Goal: Information Seeking & Learning: Learn about a topic

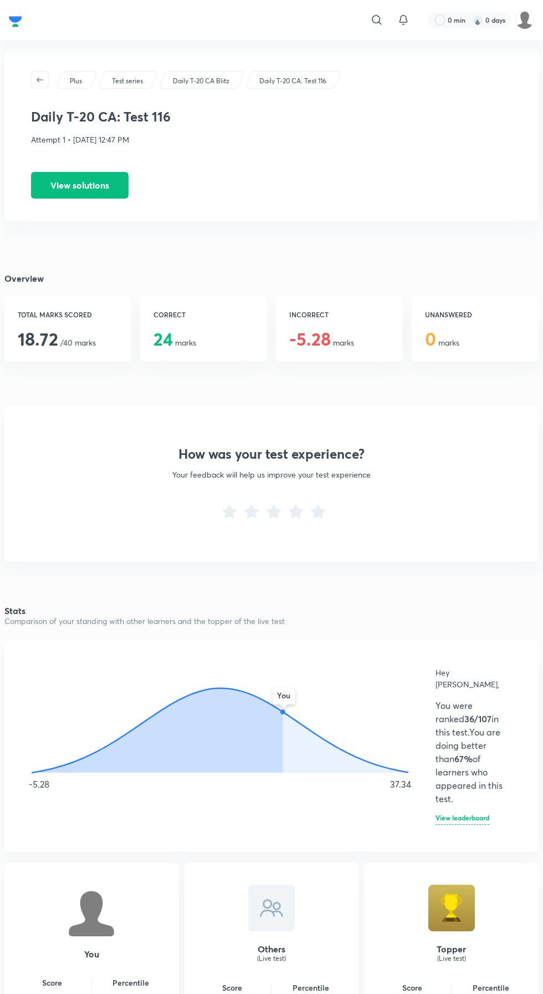
click at [125, 175] on button "View solutions" at bounding box center [80, 185] width 98 height 27
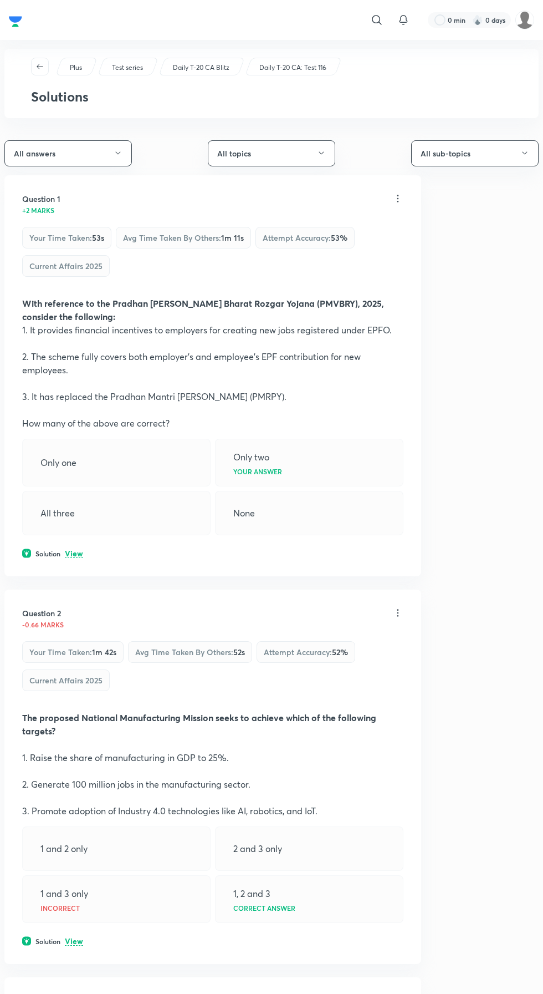
click at [74, 552] on p "View" at bounding box center [74, 554] width 18 height 8
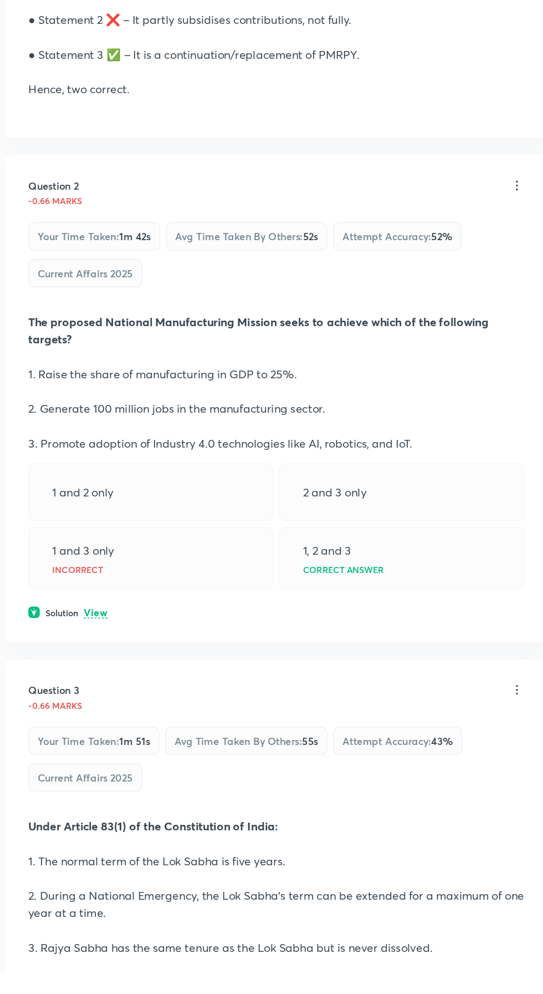
scroll to position [363, 0]
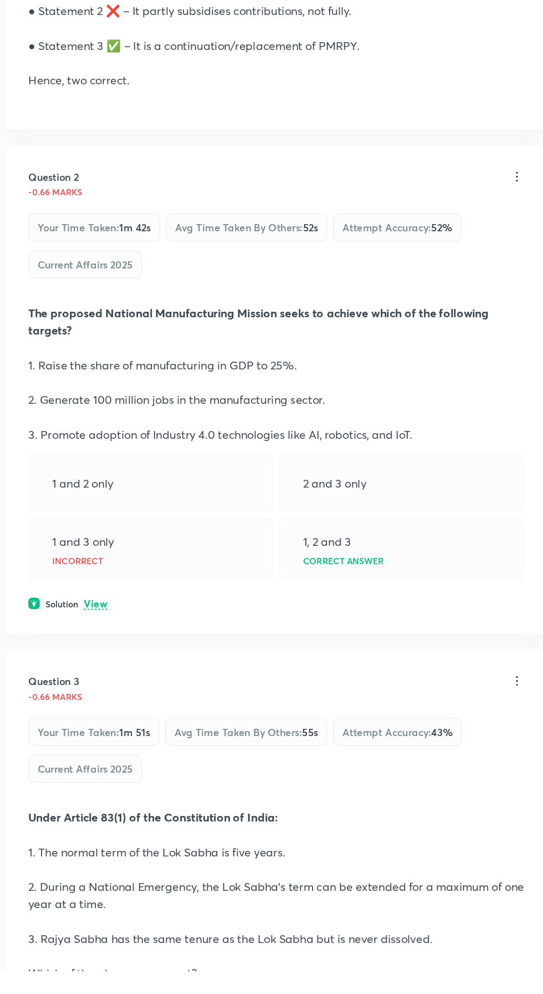
click at [73, 708] on p "View" at bounding box center [74, 712] width 18 height 8
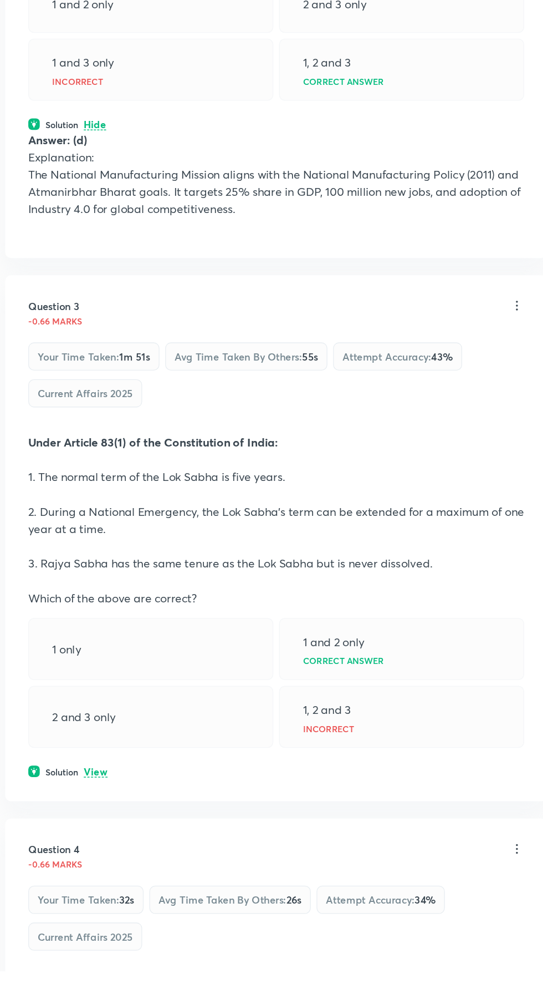
scroll to position [731, 0]
click at [74, 836] on p "View" at bounding box center [74, 840] width 18 height 8
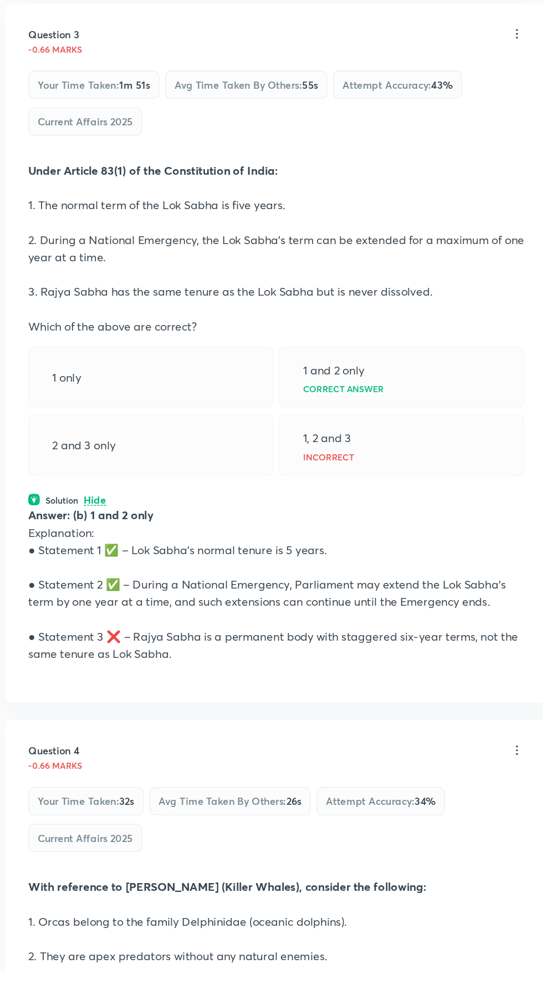
scroll to position [940, 0]
click at [306, 765] on div "Answer: (b) 1 and 2 only Explanation: ● Statement 1 ✅ – Lok Sabha’s normal tenu…" at bounding box center [213, 702] width 382 height 133
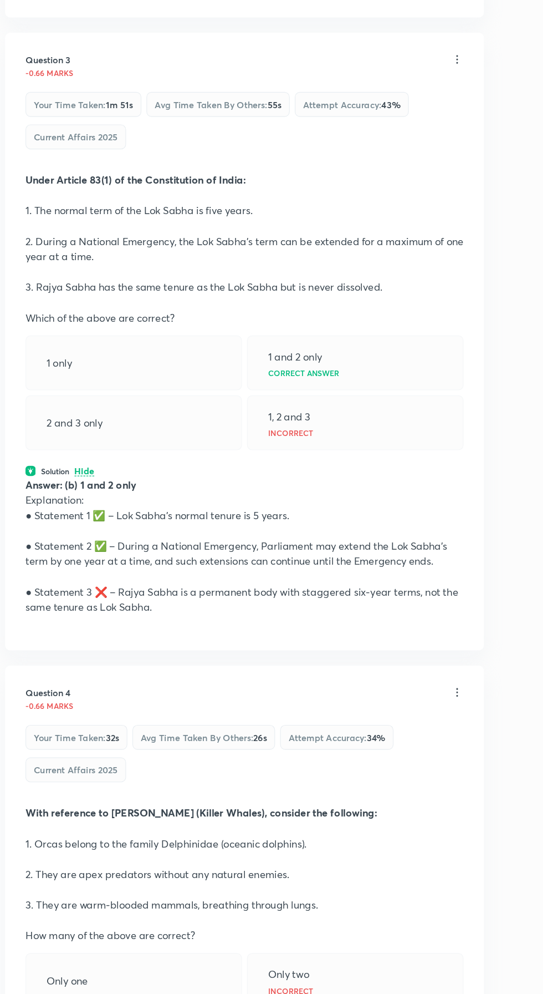
scroll to position [1033, 0]
click at [347, 795] on div "Your time taken : 32s Avg time taken by others : 26s Attempt accuracy : 34 % Cu…" at bounding box center [213, 787] width 382 height 57
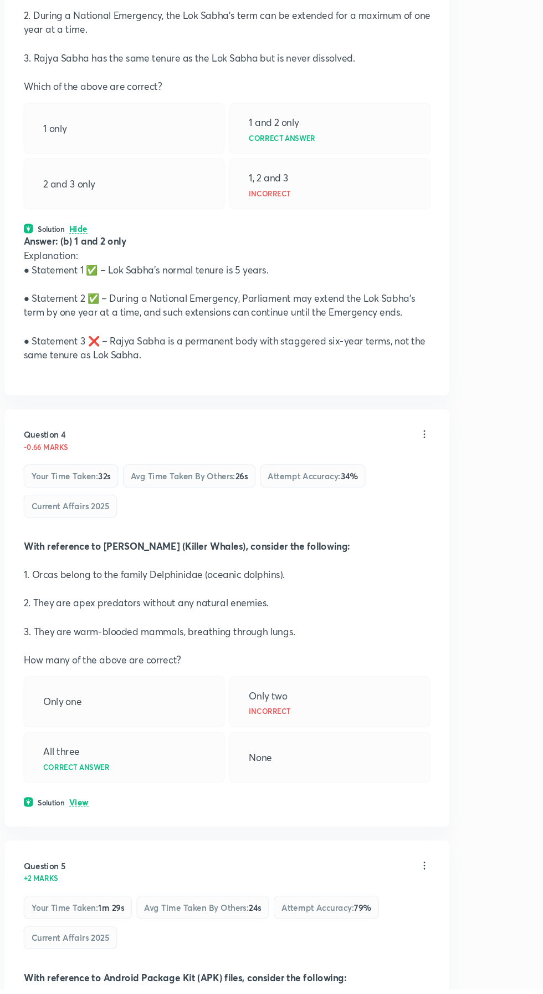
scroll to position [1292, 0]
click at [80, 816] on p "View" at bounding box center [74, 818] width 18 height 8
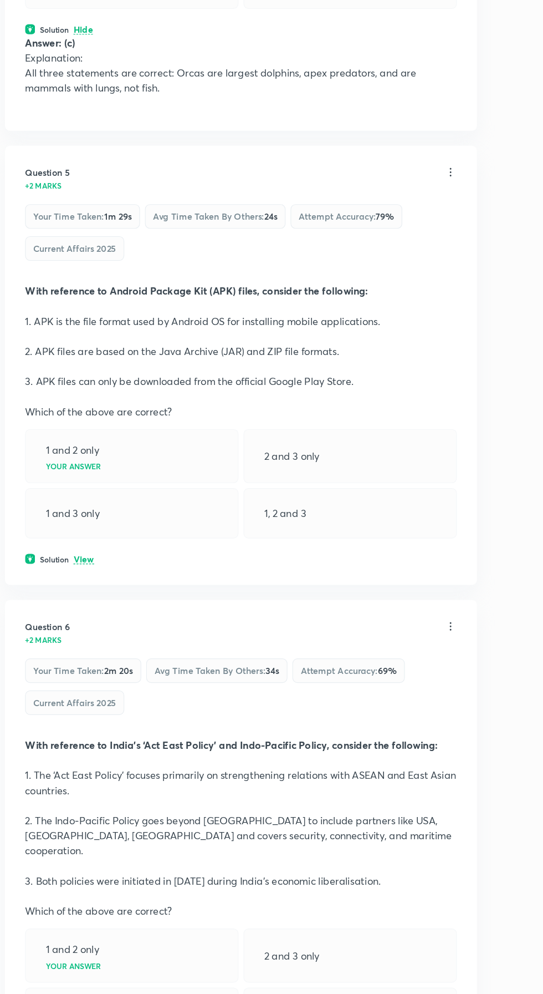
scroll to position [1990, 0]
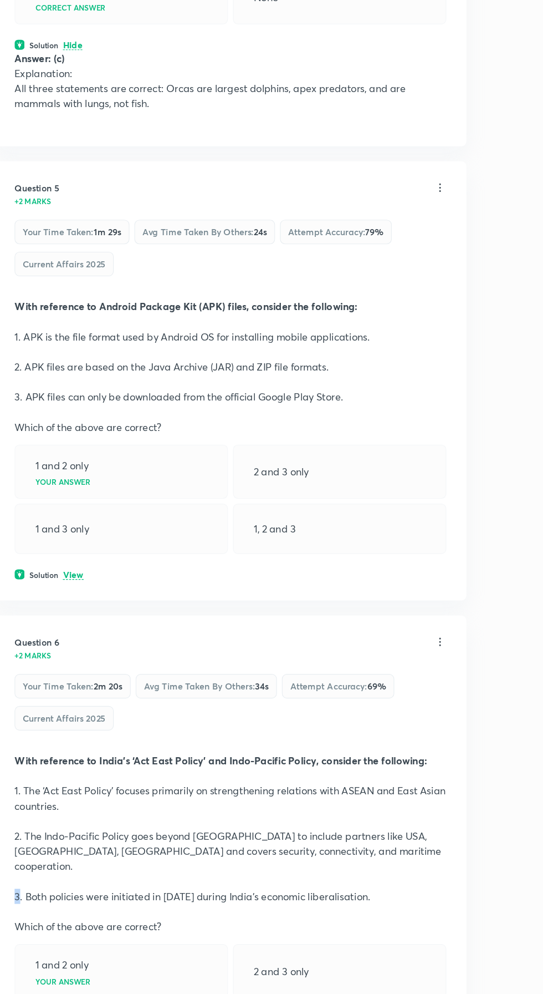
click at [114, 652] on div "+2 marks" at bounding box center [207, 656] width 370 height 9
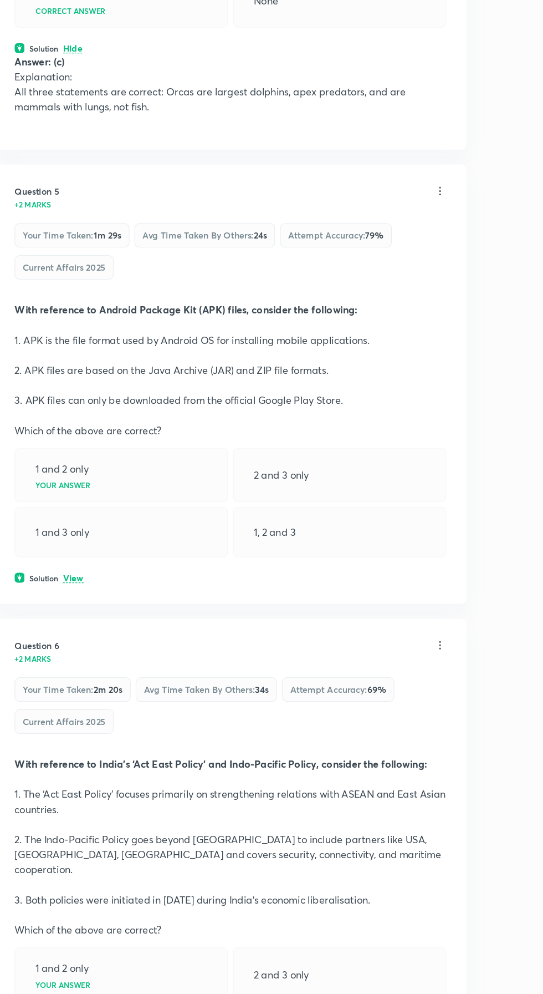
click at [75, 582] on p "View" at bounding box center [74, 586] width 18 height 8
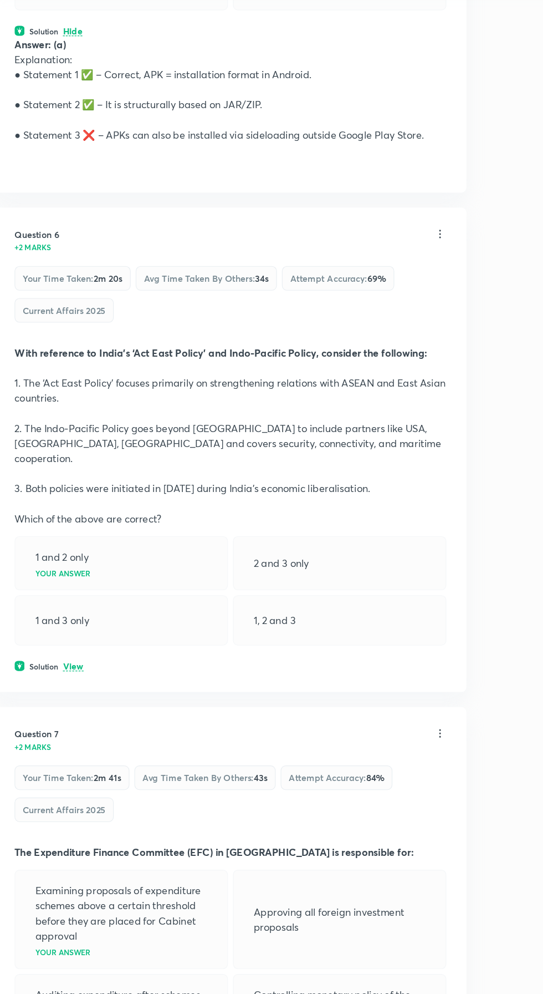
scroll to position [2490, 0]
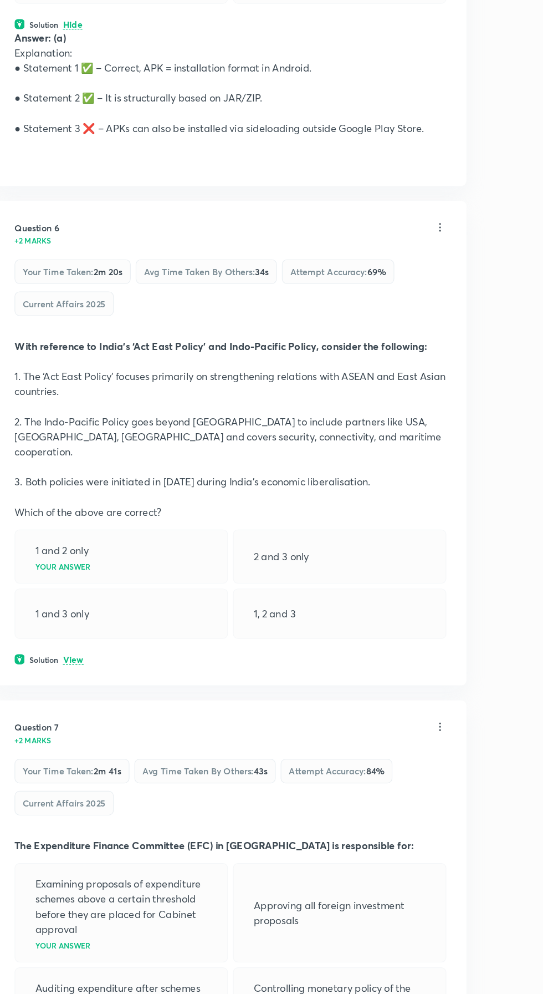
click at [83, 643] on p "View" at bounding box center [74, 647] width 18 height 8
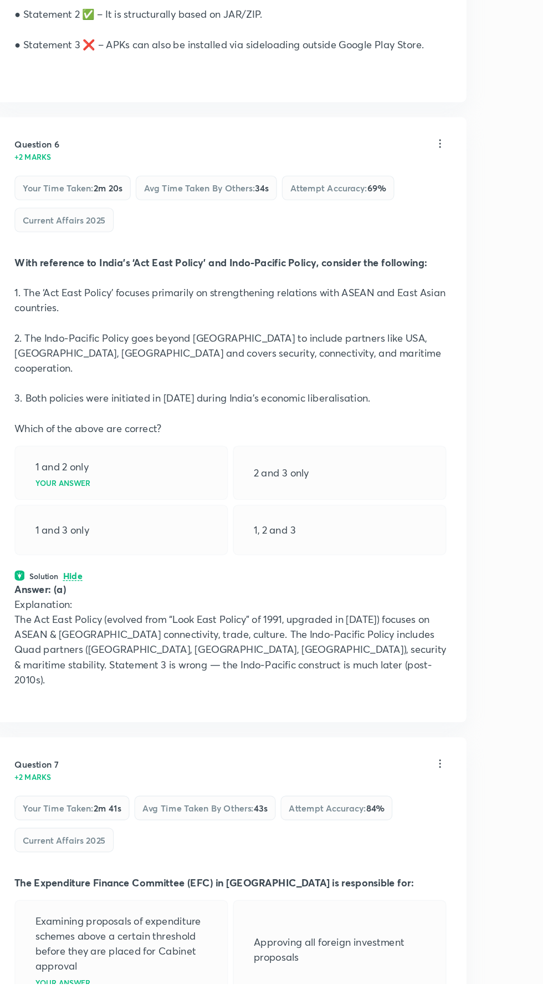
scroll to position [2521, 0]
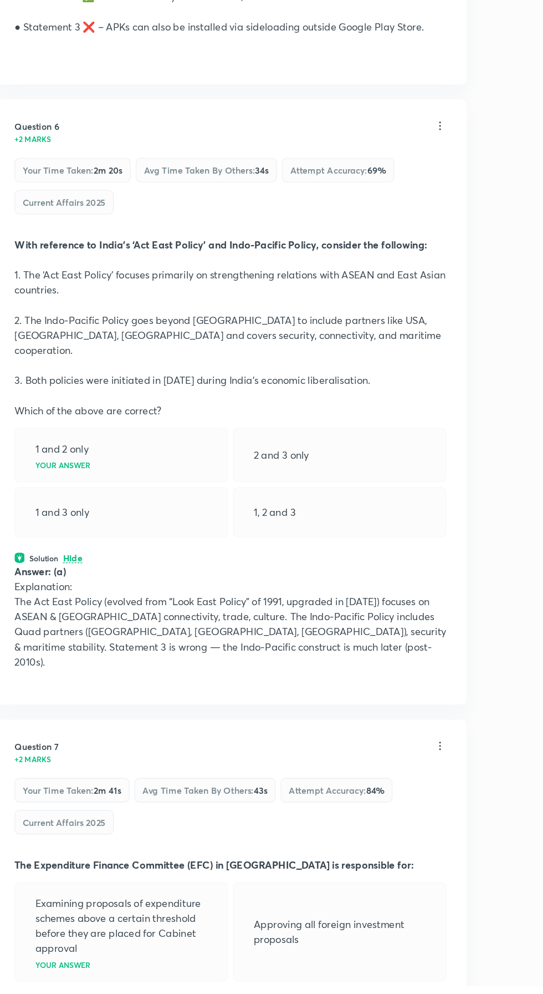
click at [438, 713] on div "Question 1 +2 marks Your time taken : 53s Avg time taken by others : 1m 11s Att…" at bounding box center [271, 936] width 535 height 6565
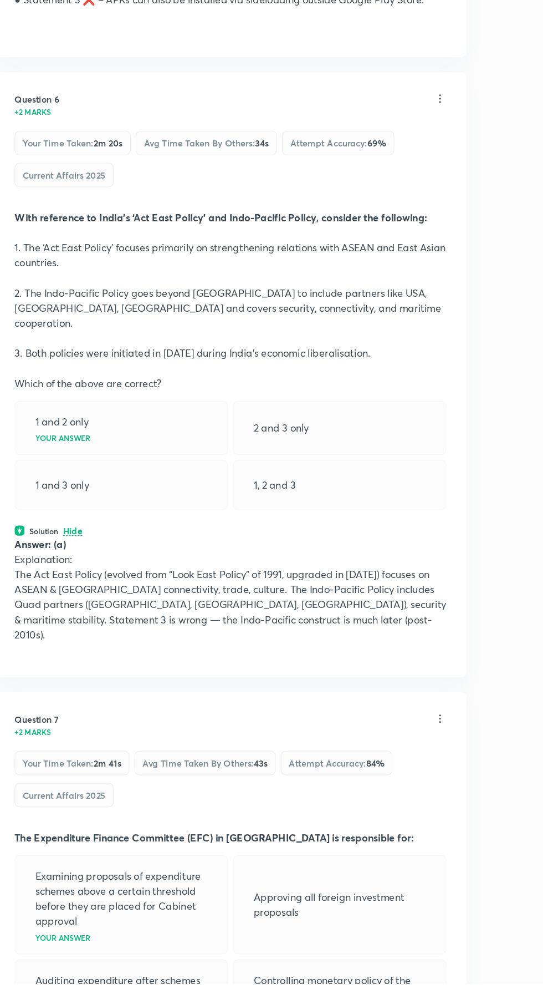
scroll to position [2544, 0]
click at [437, 723] on div "Question 1 +2 marks Your time taken : 53s Avg time taken by others : 1m 11s Att…" at bounding box center [271, 914] width 535 height 6565
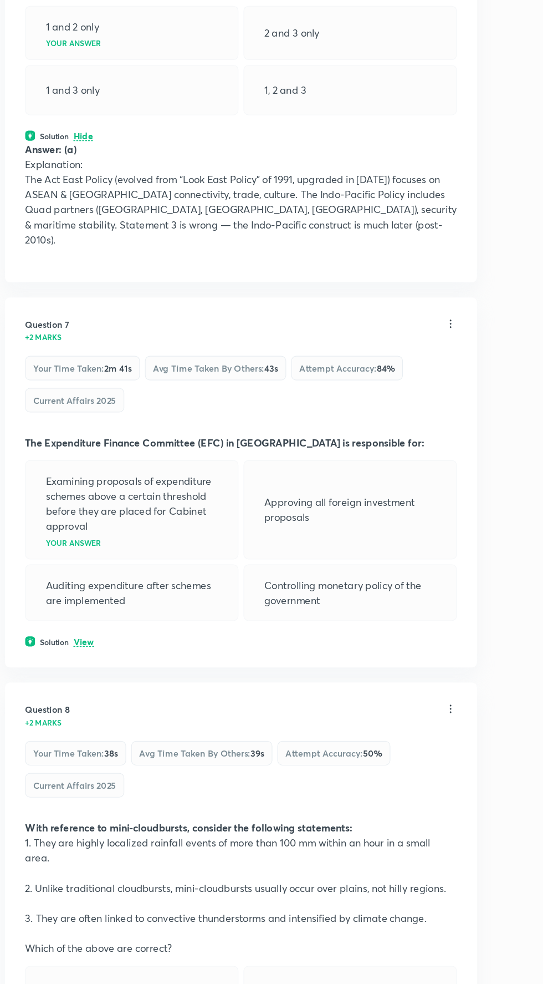
scroll to position [2922, 0]
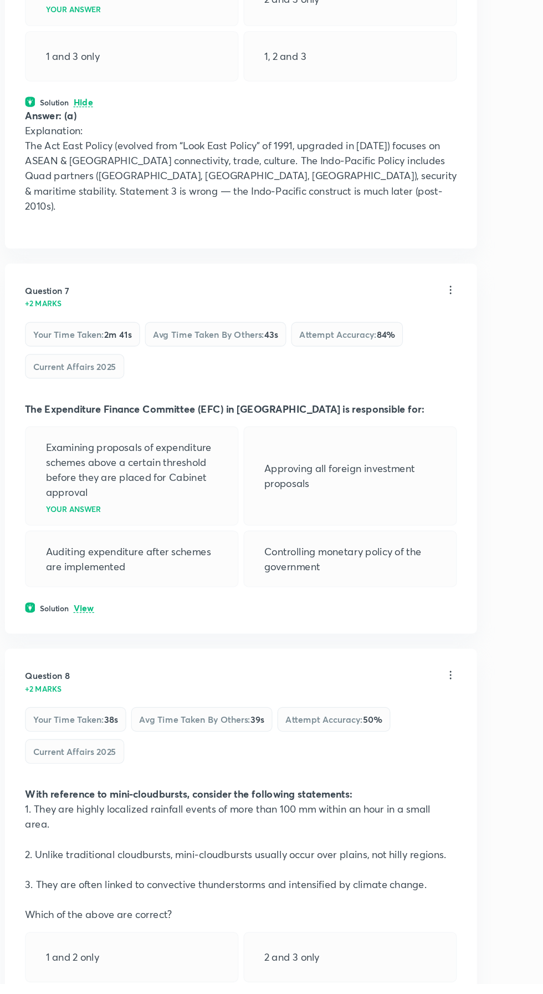
click at [65, 657] on div "Solution View" at bounding box center [213, 662] width 382 height 10
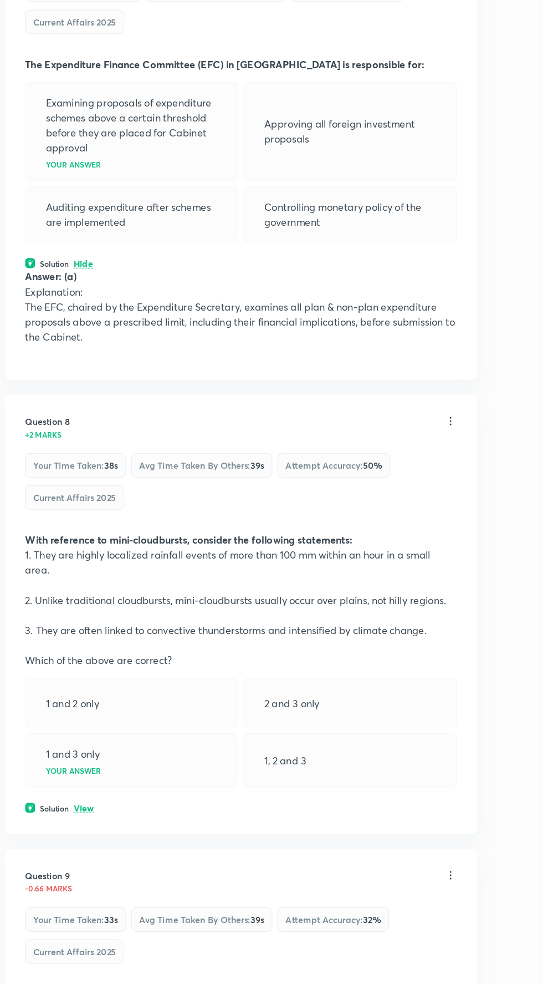
scroll to position [3230, 0]
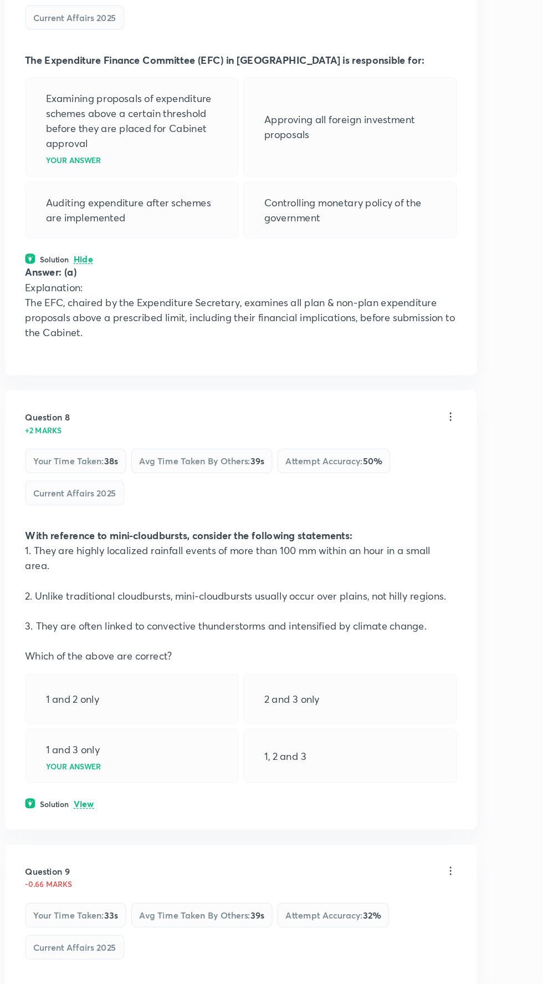
click at [50, 658] on p at bounding box center [213, 664] width 382 height 13
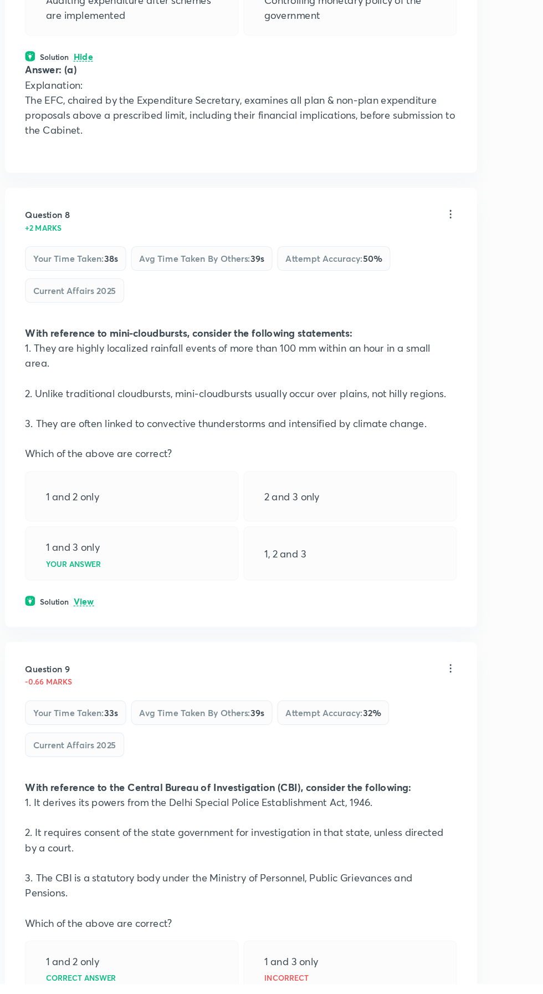
scroll to position [3409, 0]
click at [79, 651] on p "View" at bounding box center [74, 655] width 18 height 8
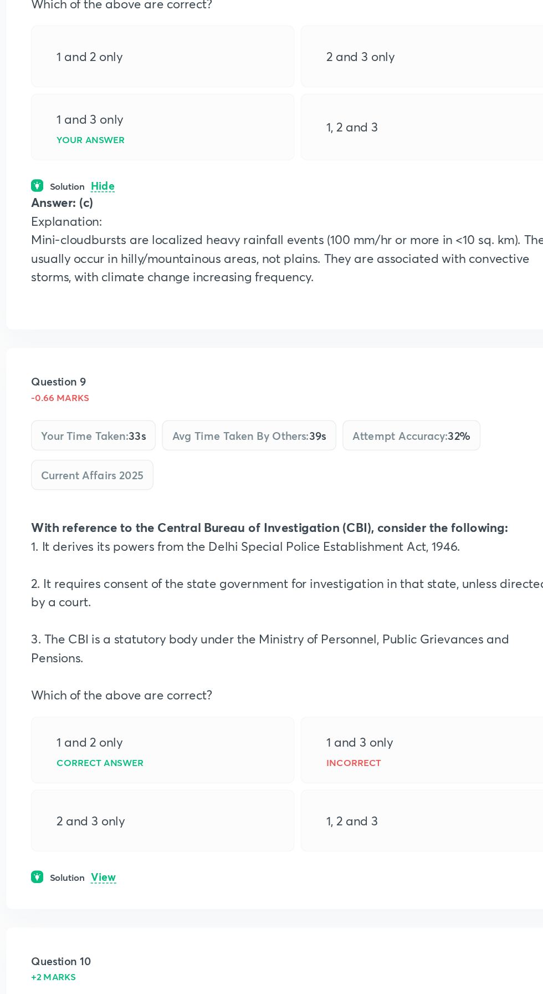
scroll to position [3672, 0]
click at [64, 881] on div "Solution View" at bounding box center [213, 886] width 382 height 10
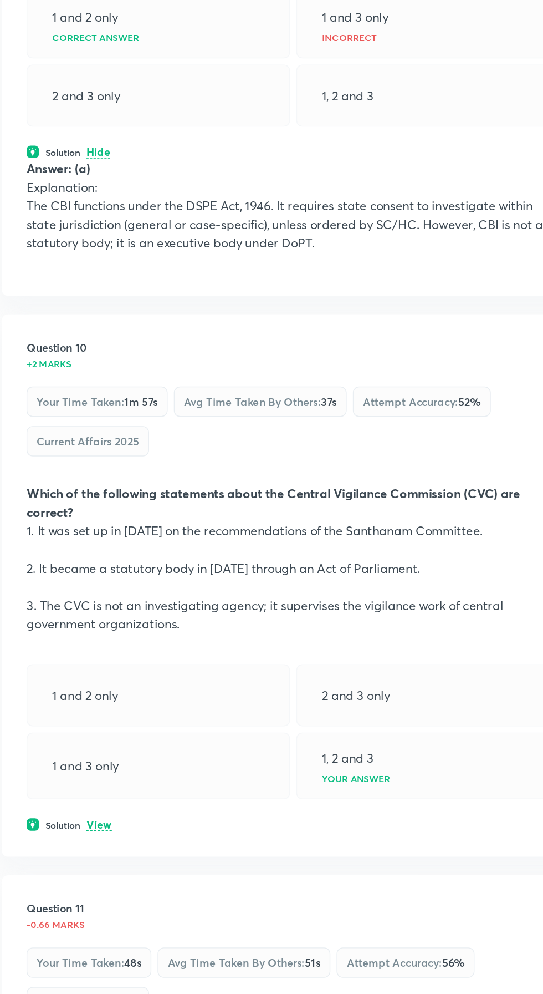
scroll to position [4234, 0]
click at [154, 800] on div "Solution View" at bounding box center [213, 805] width 382 height 10
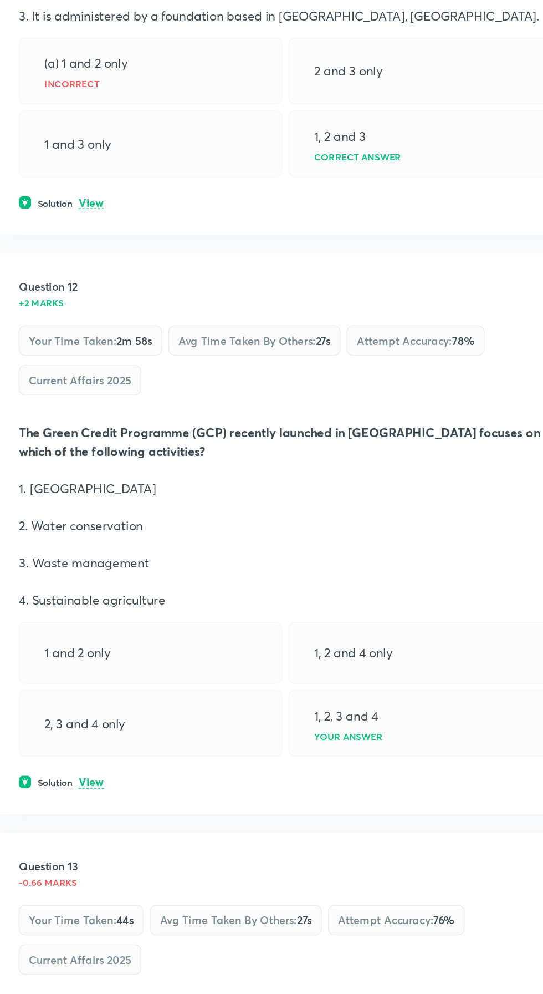
scroll to position [5114, 0]
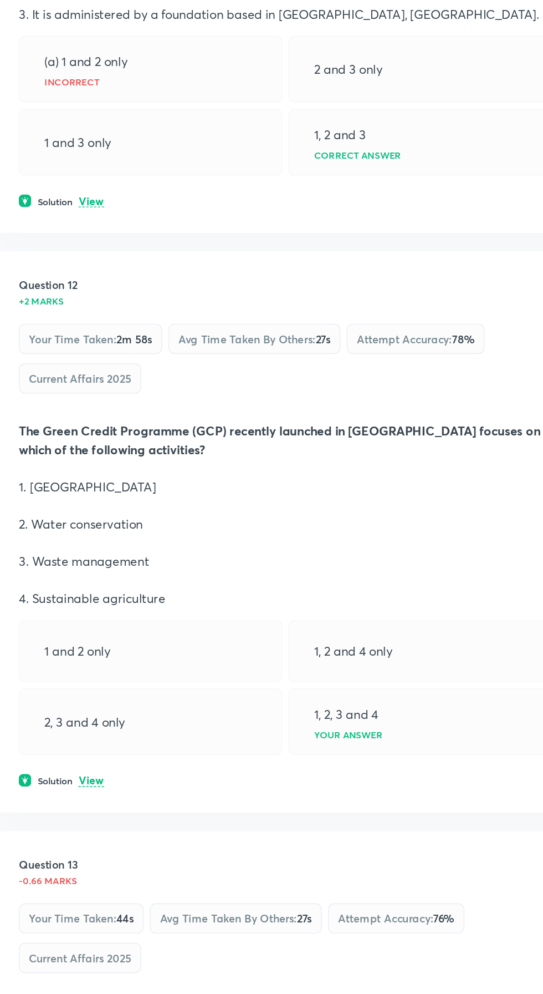
click at [65, 805] on div "Solution View" at bounding box center [213, 810] width 382 height 10
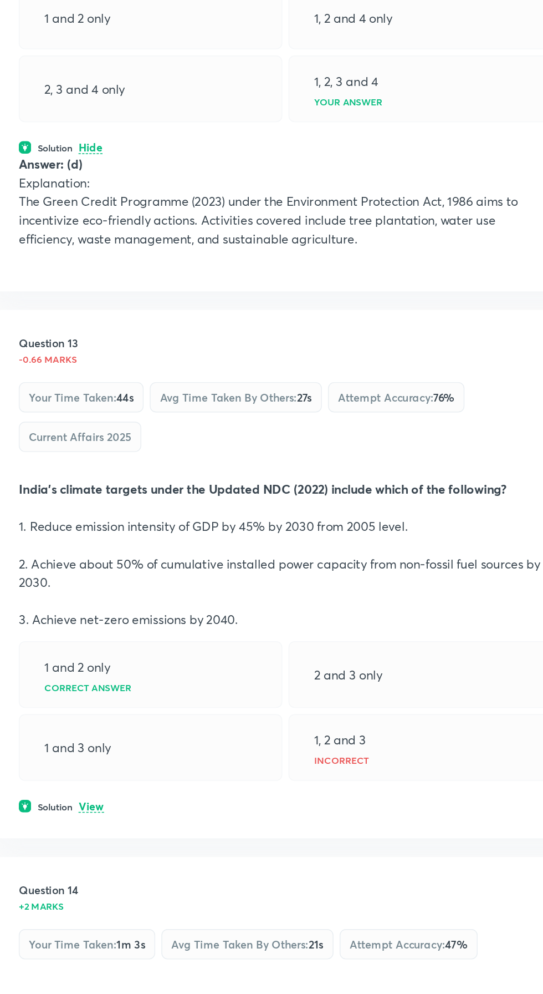
scroll to position [5519, 0]
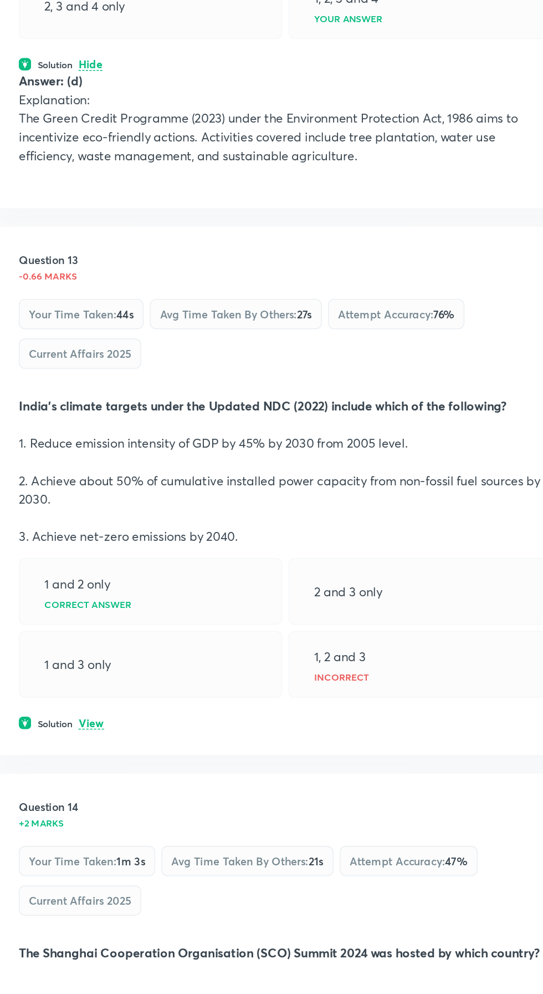
scroll to position [5573, 0]
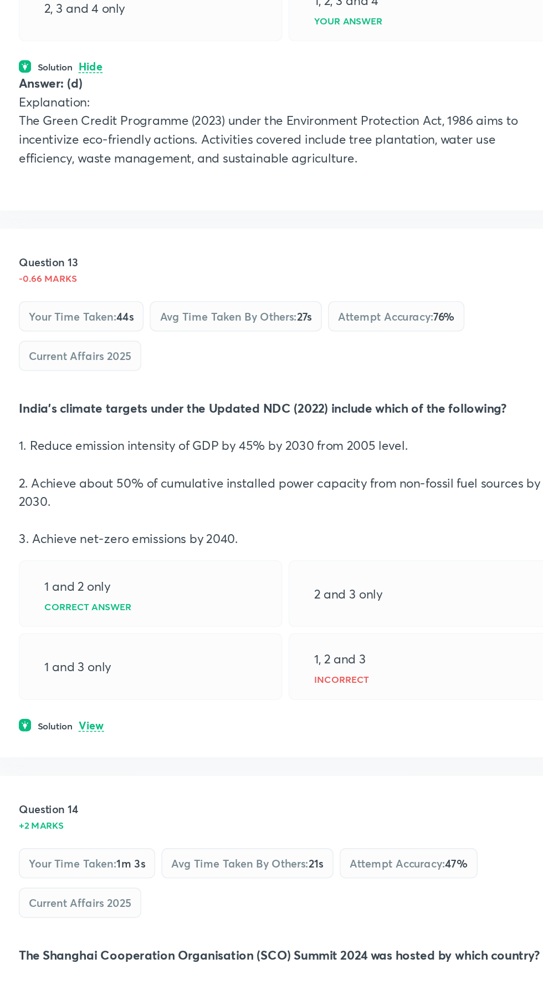
click at [81, 818] on p "View" at bounding box center [74, 822] width 18 height 8
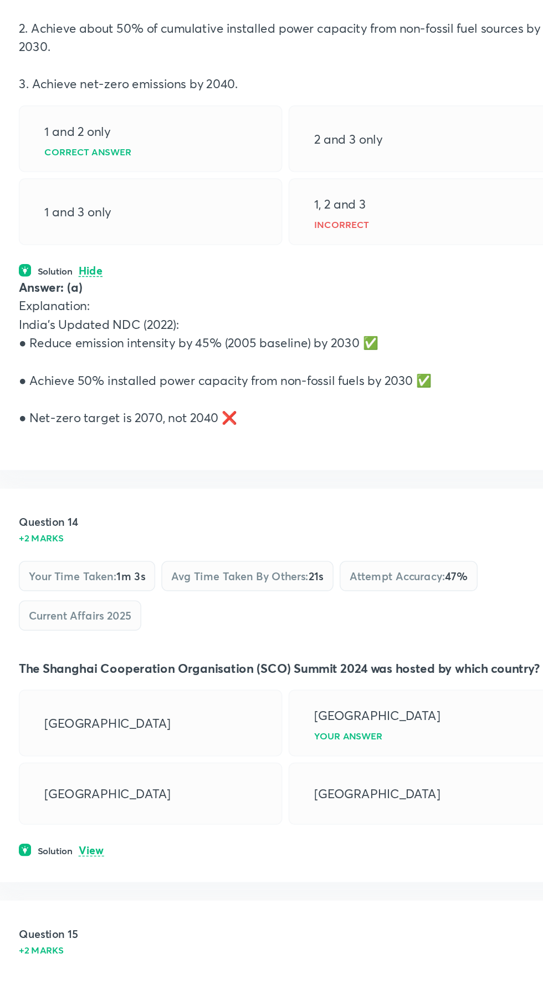
scroll to position [5919, 0]
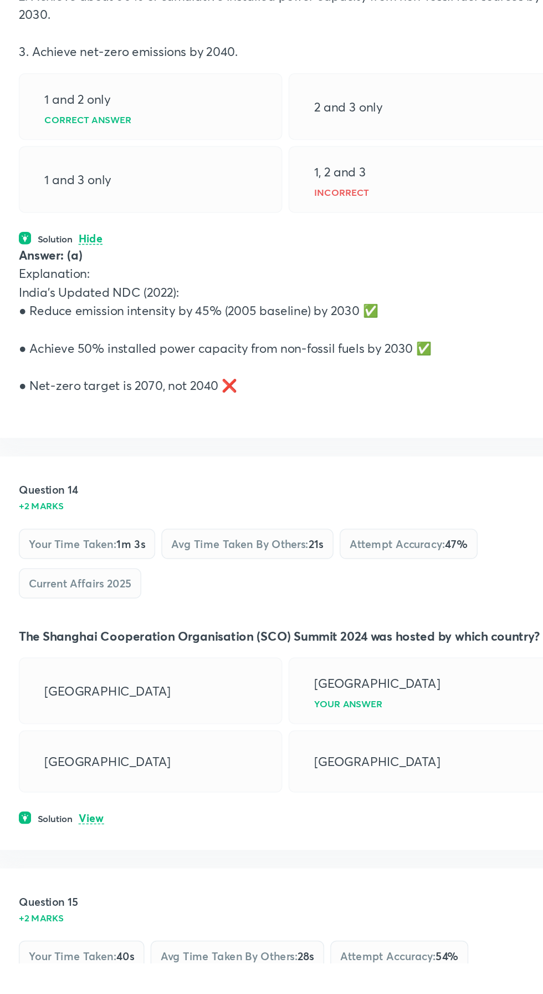
click at [75, 886] on p "View" at bounding box center [74, 890] width 18 height 8
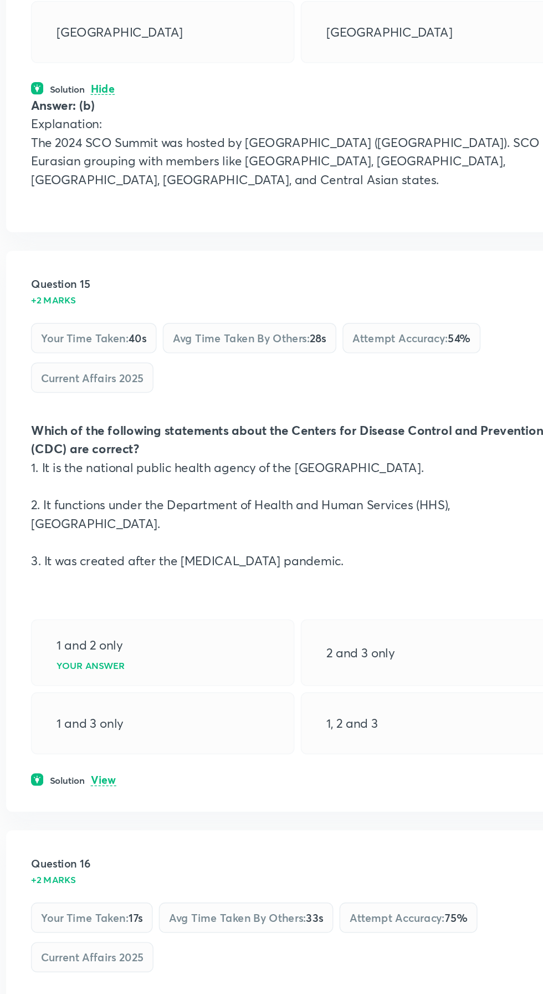
scroll to position [6521, 0]
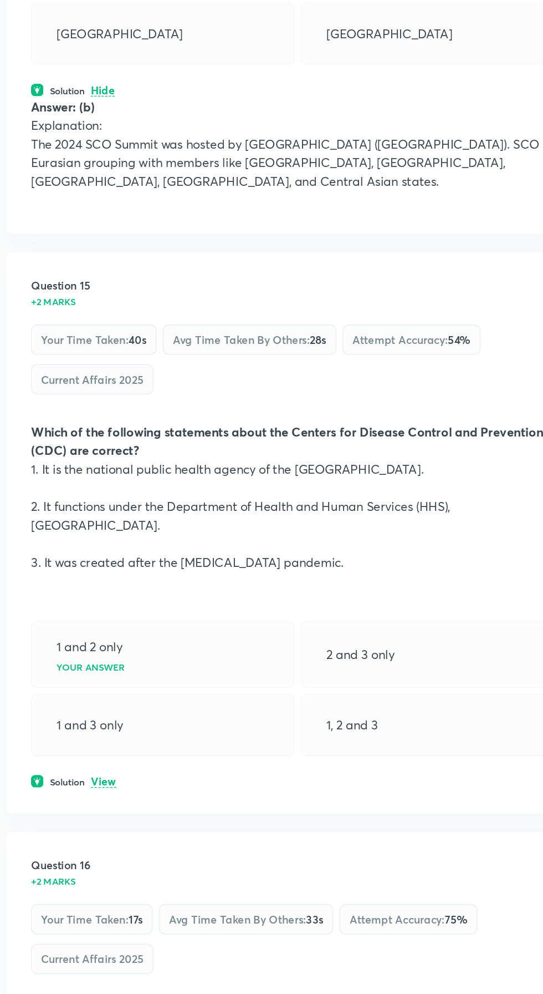
click at [79, 779] on p "View" at bounding box center [74, 783] width 18 height 8
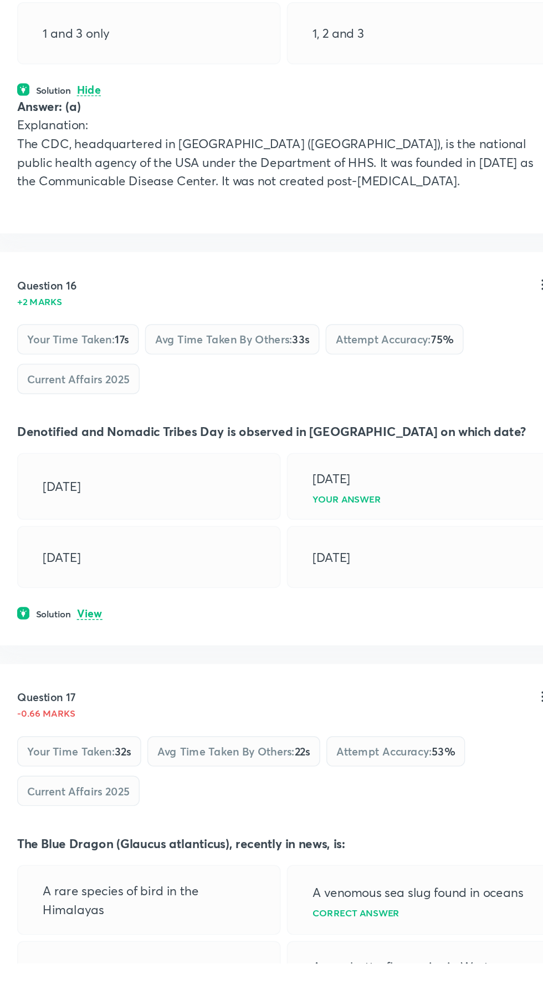
scroll to position [6936, 0]
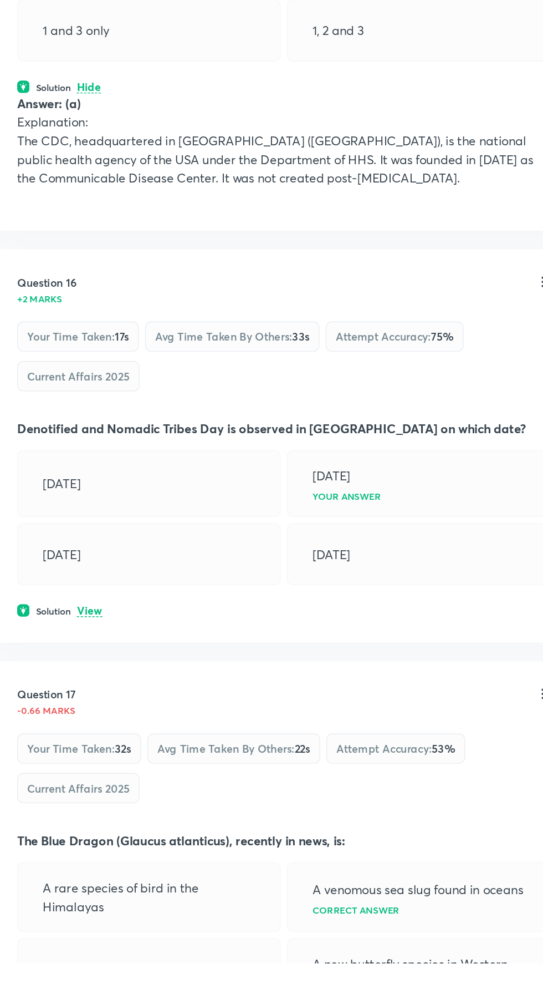
click at [74, 738] on p "View" at bounding box center [74, 742] width 18 height 8
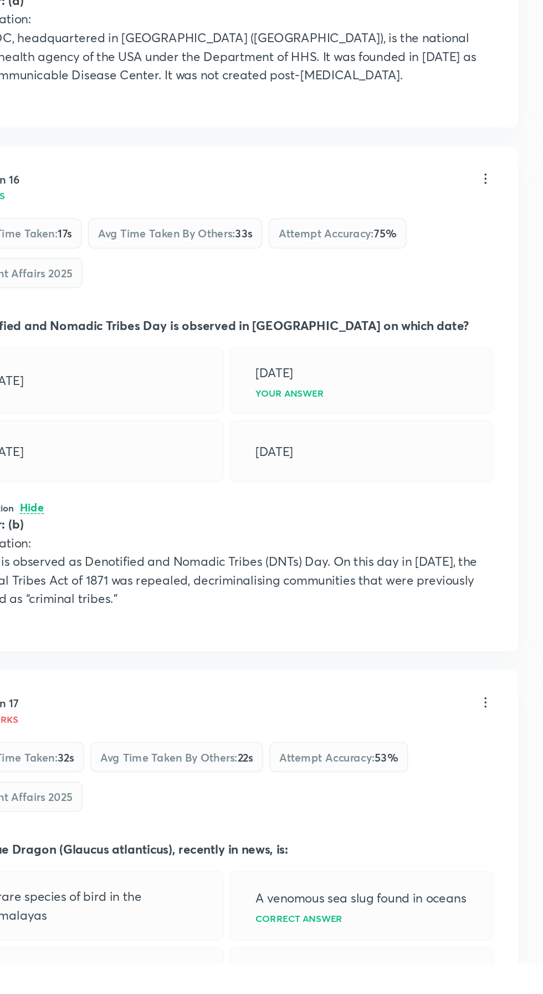
scroll to position [7010, 0]
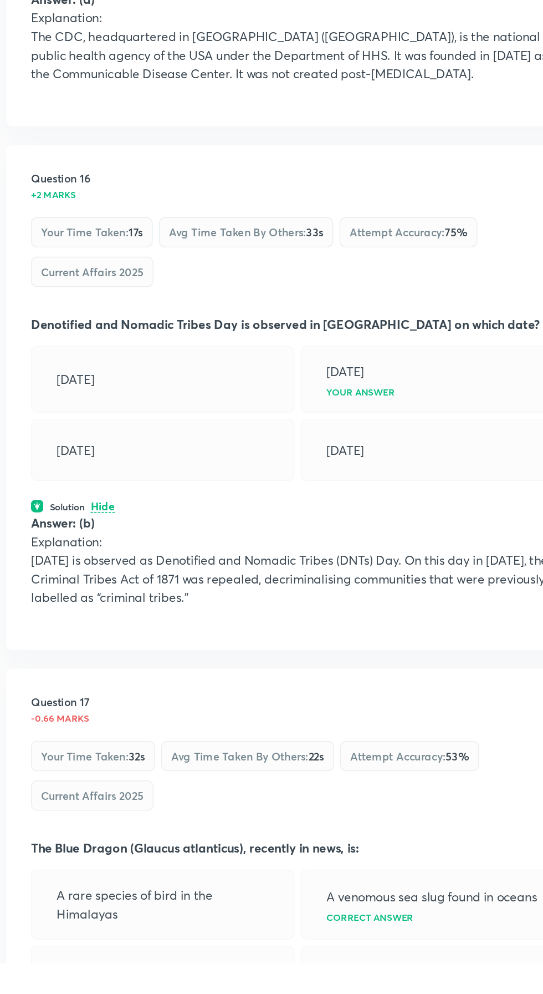
click at [278, 813] on div "-0.66 marks" at bounding box center [207, 817] width 370 height 9
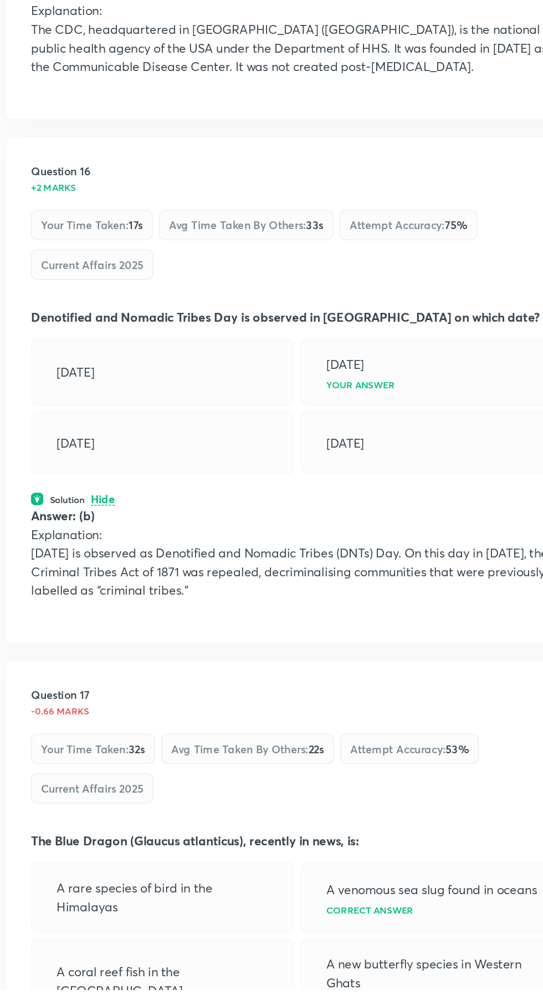
scroll to position [7034, 0]
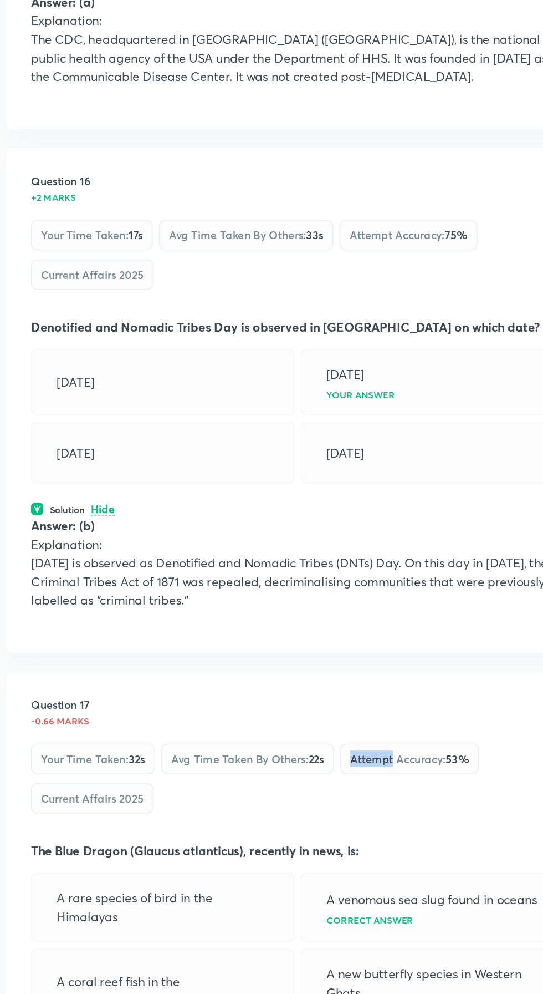
click at [323, 881] on p "The Blue Dragon (Glaucus atlanticus), recently in news, is:" at bounding box center [213, 887] width 382 height 13
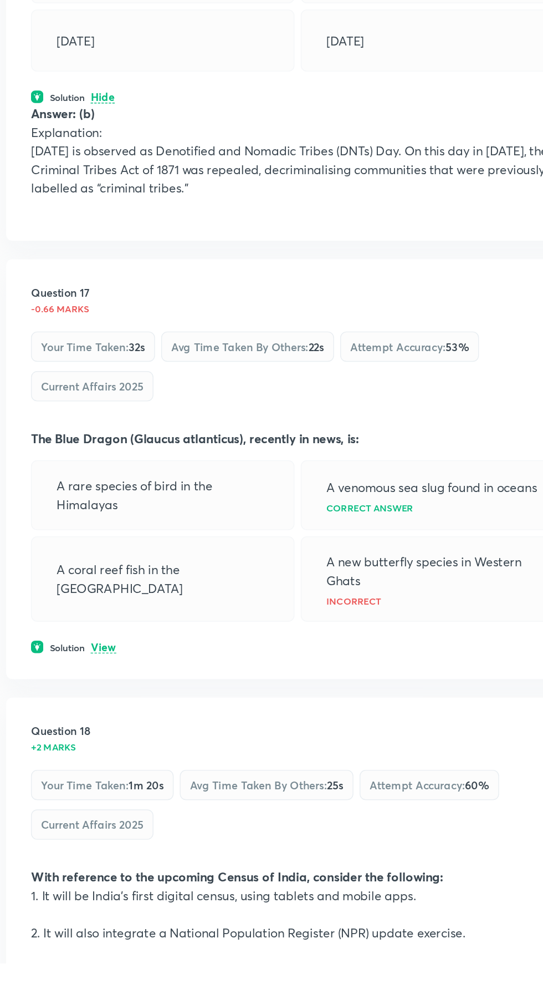
scroll to position [7304, 0]
click at [82, 763] on p "View" at bounding box center [74, 767] width 18 height 8
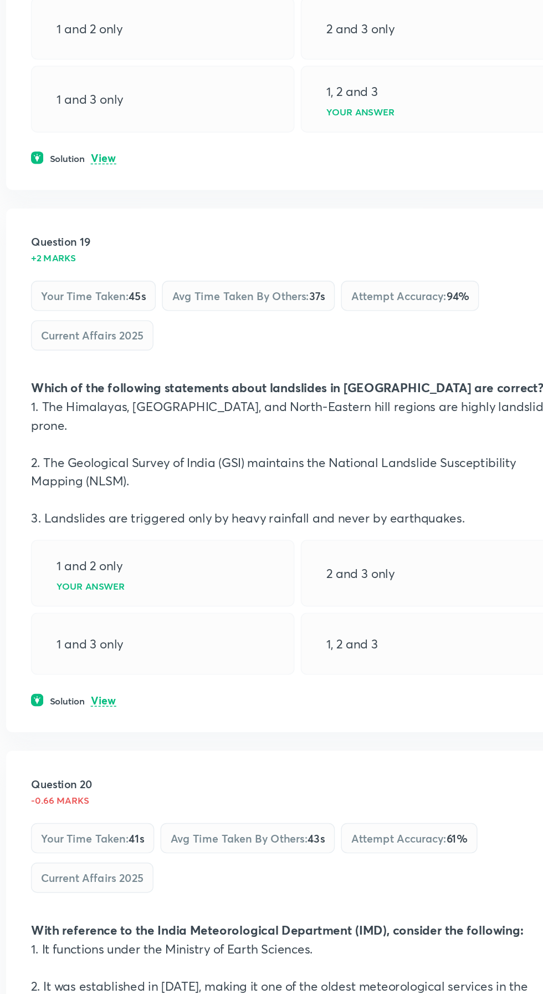
scroll to position [8142, 0]
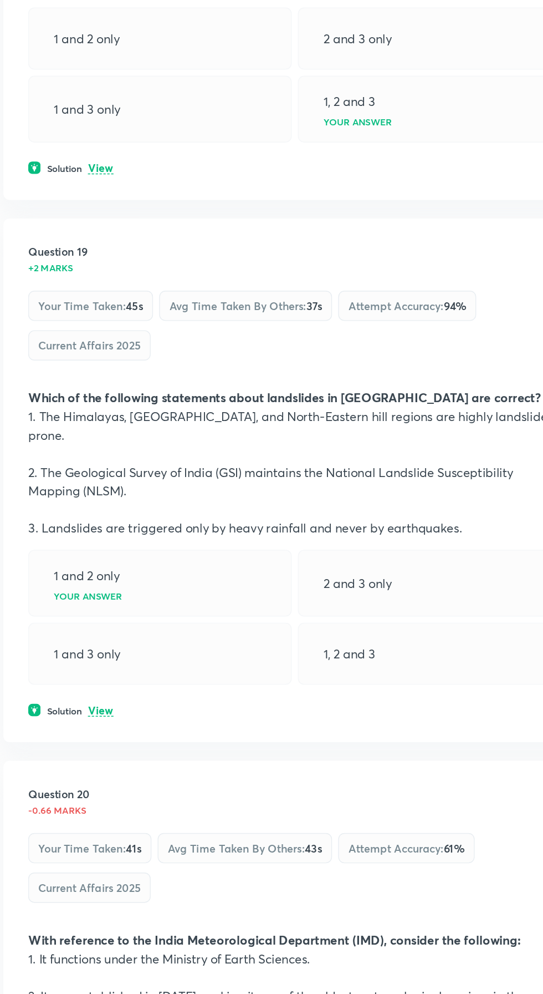
click at [47, 778] on h6 "Solution" at bounding box center [47, 783] width 25 height 10
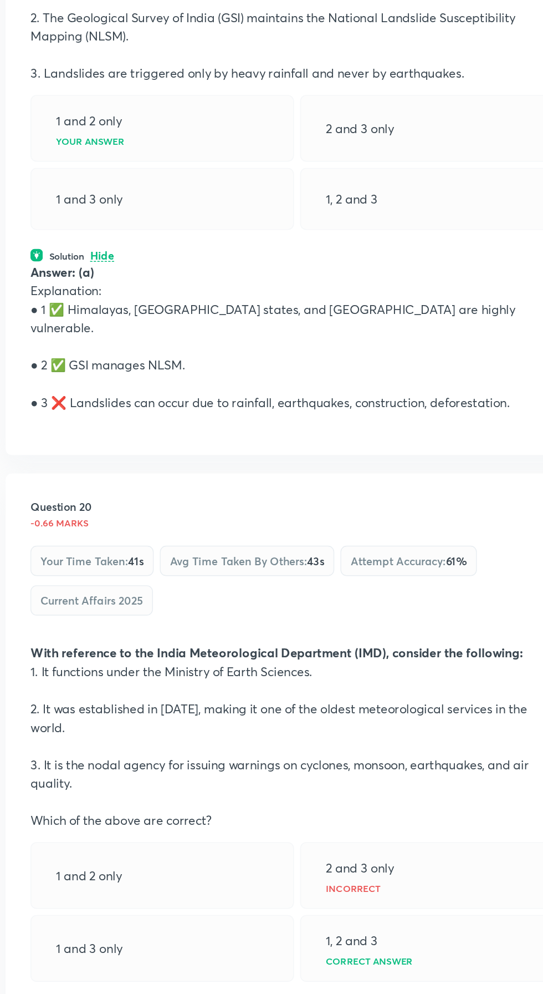
scroll to position [8467, 0]
click at [77, 992] on p "View" at bounding box center [74, 996] width 18 height 8
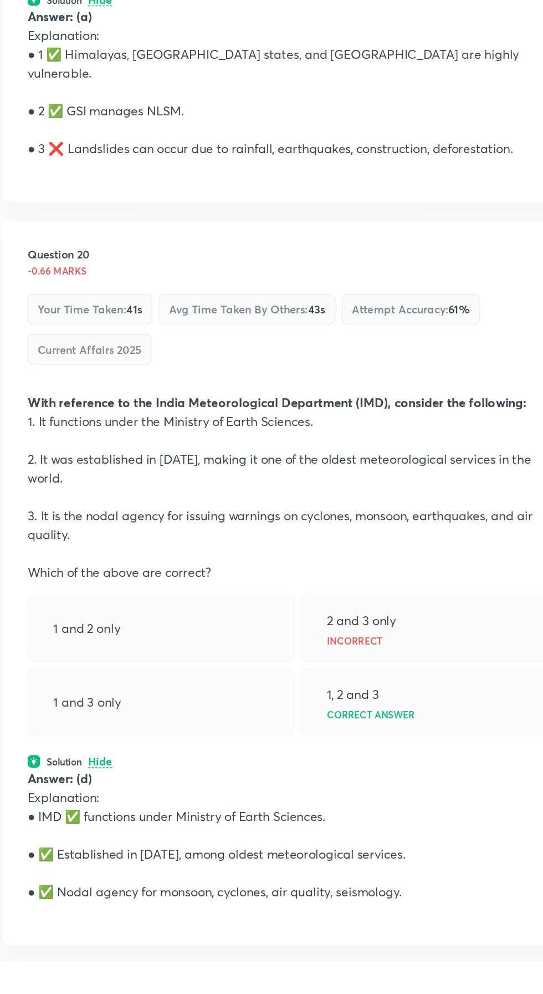
scroll to position [8627, 0]
